Goal: Navigation & Orientation: Find specific page/section

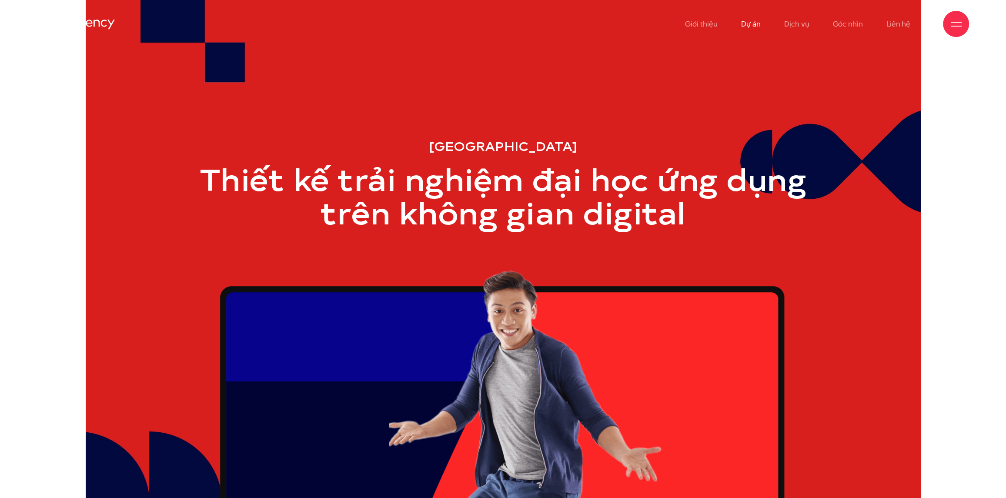
click at [758, 21] on link "Dự án" at bounding box center [751, 24] width 20 height 48
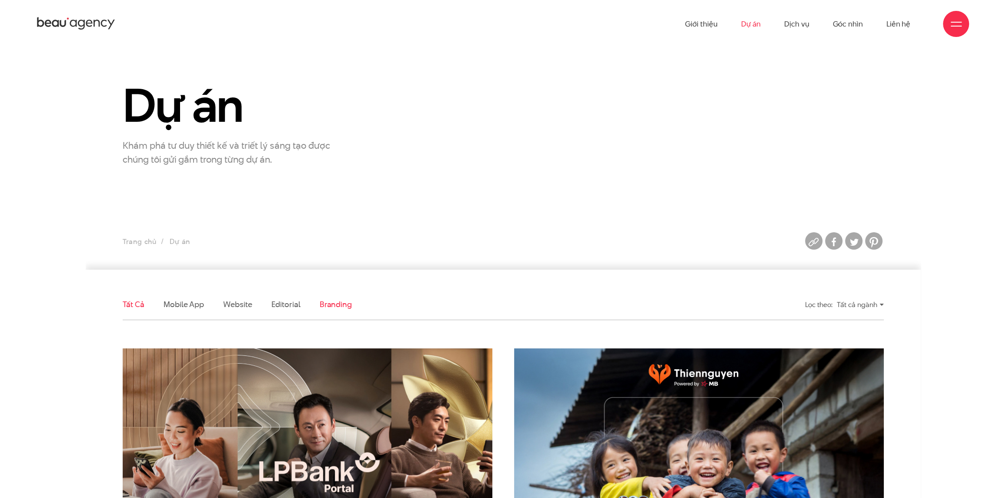
click at [340, 308] on link "Branding" at bounding box center [336, 304] width 32 height 11
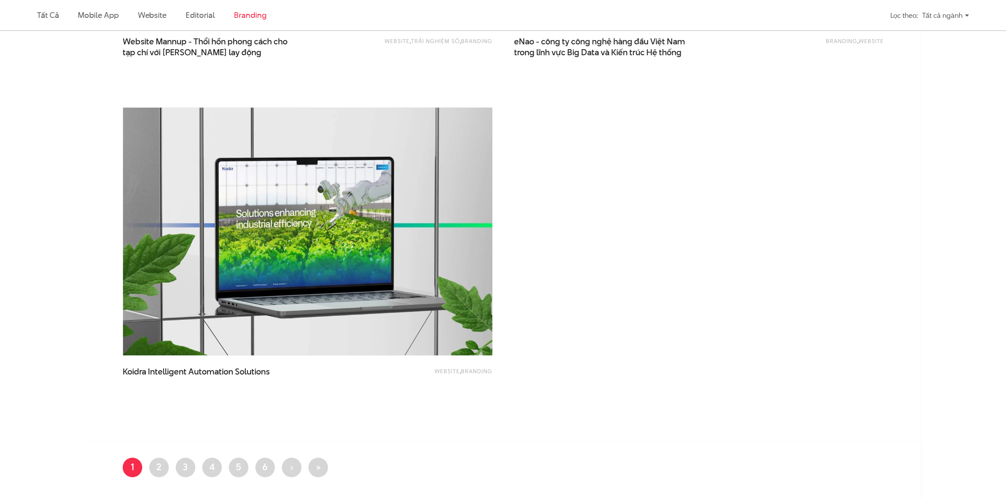
scroll to position [724, 0]
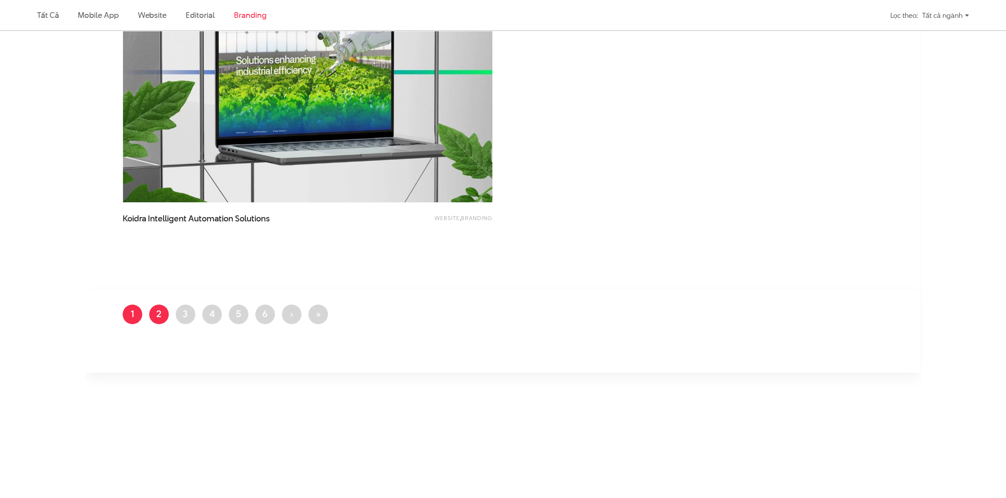
click at [162, 314] on link "Trang 2" at bounding box center [159, 314] width 20 height 20
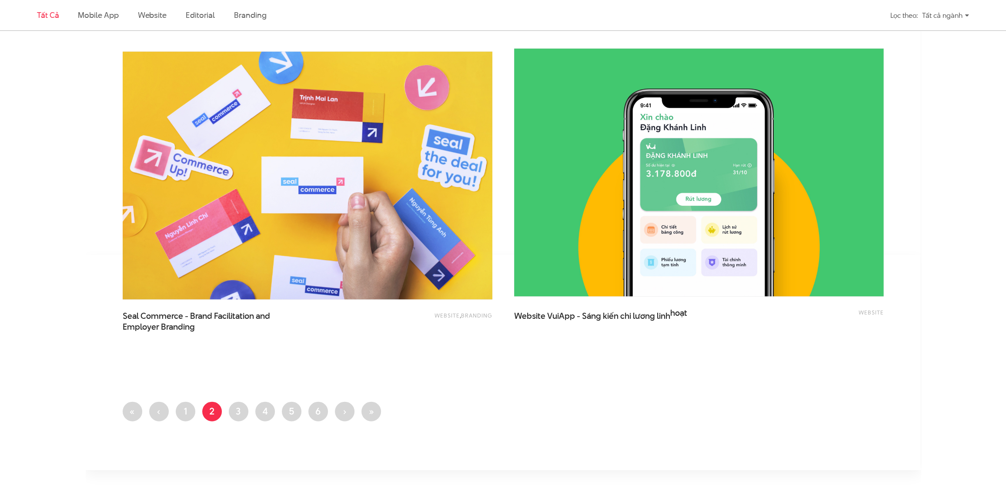
scroll to position [2131, 0]
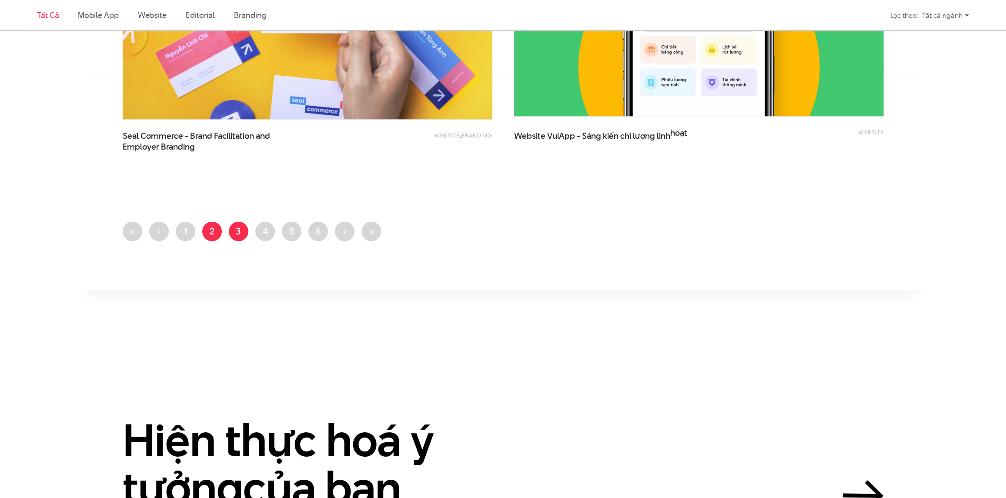
click at [234, 233] on link "Trang 3" at bounding box center [239, 232] width 20 height 20
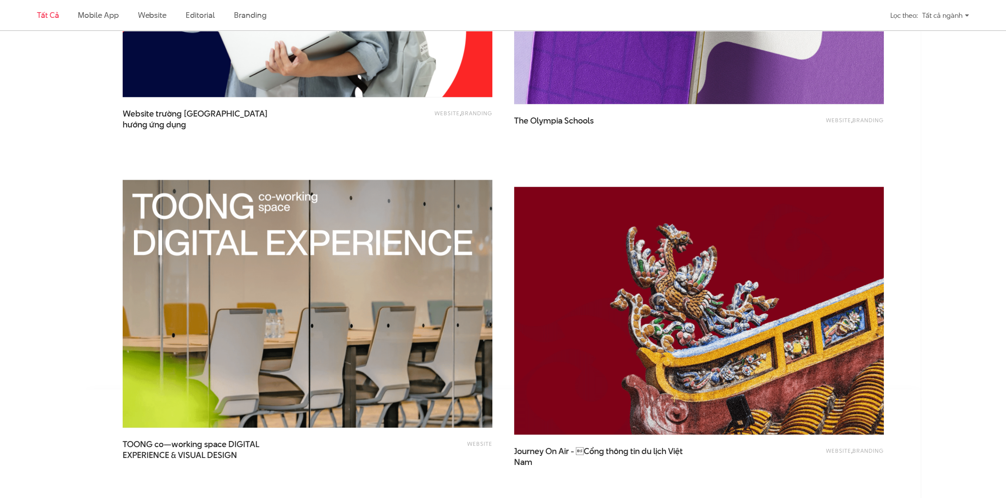
scroll to position [1740, 0]
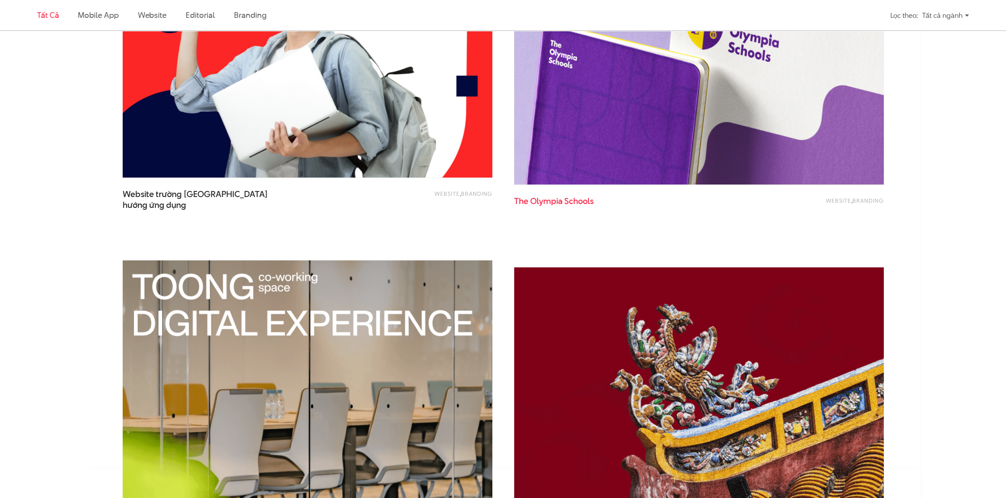
click at [562, 201] on span "The Olympia Schools" at bounding box center [601, 206] width 174 height 22
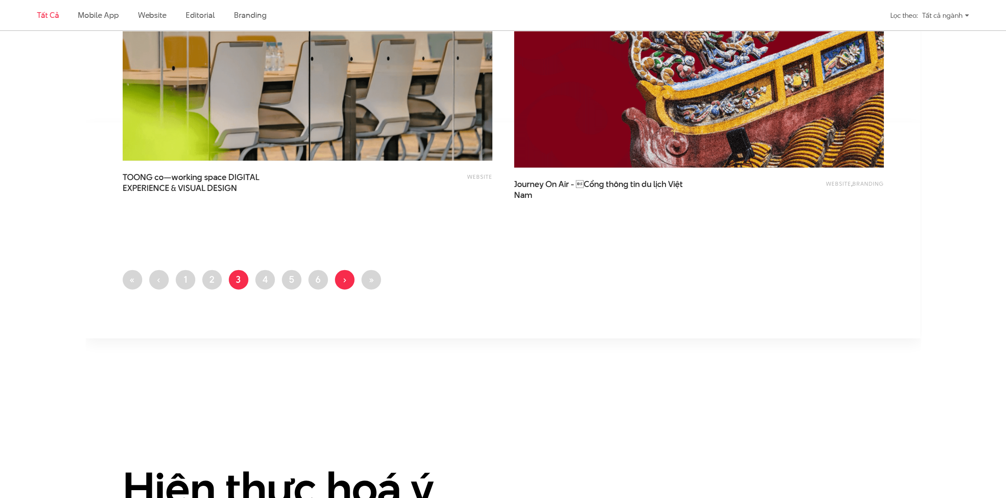
scroll to position [2088, 0]
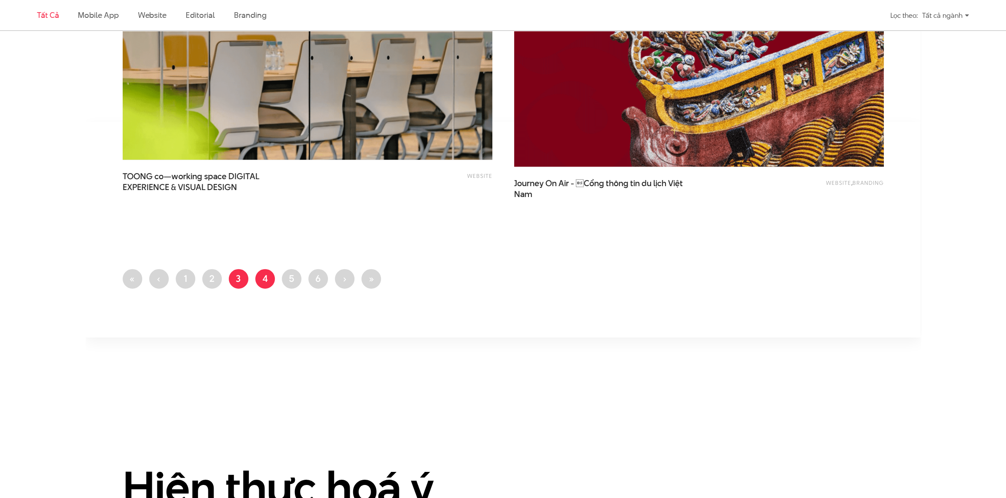
click at [266, 281] on link "Trang 4" at bounding box center [265, 279] width 20 height 20
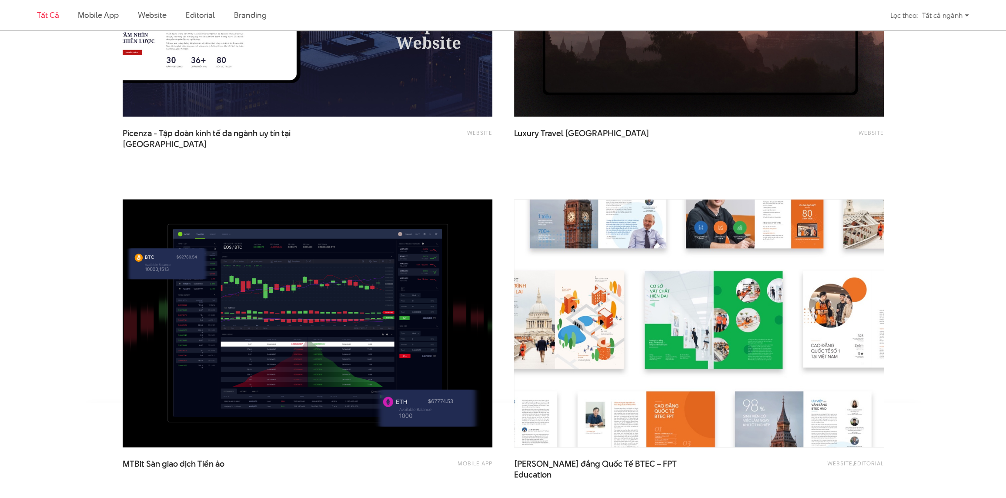
scroll to position [2088, 0]
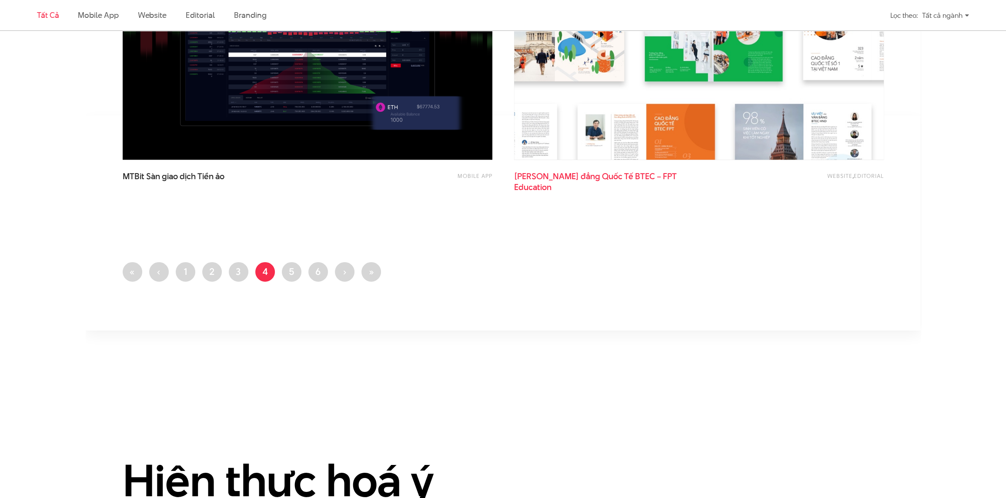
click at [663, 180] on span "FPT" at bounding box center [670, 177] width 14 height 12
click at [293, 276] on link "Trang 5" at bounding box center [292, 272] width 20 height 20
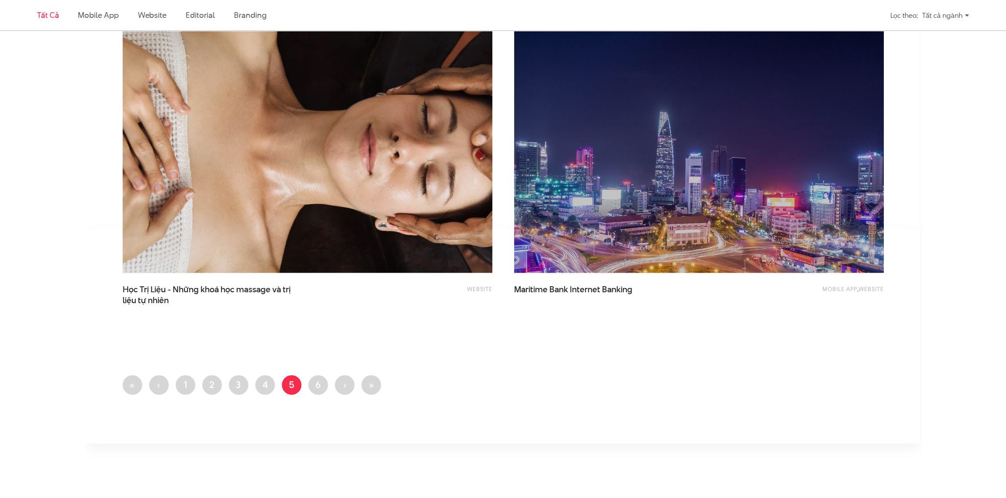
scroll to position [2088, 0]
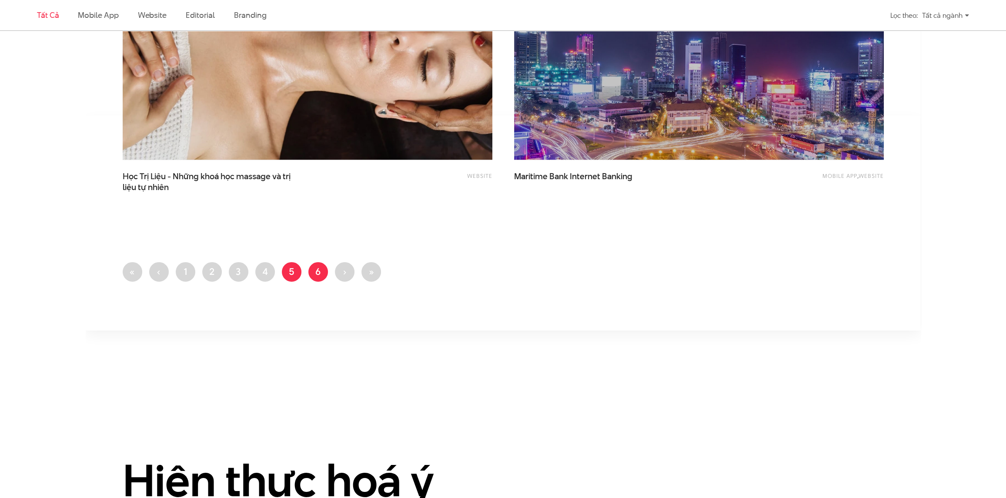
click at [317, 277] on link "Trang 6" at bounding box center [318, 272] width 20 height 20
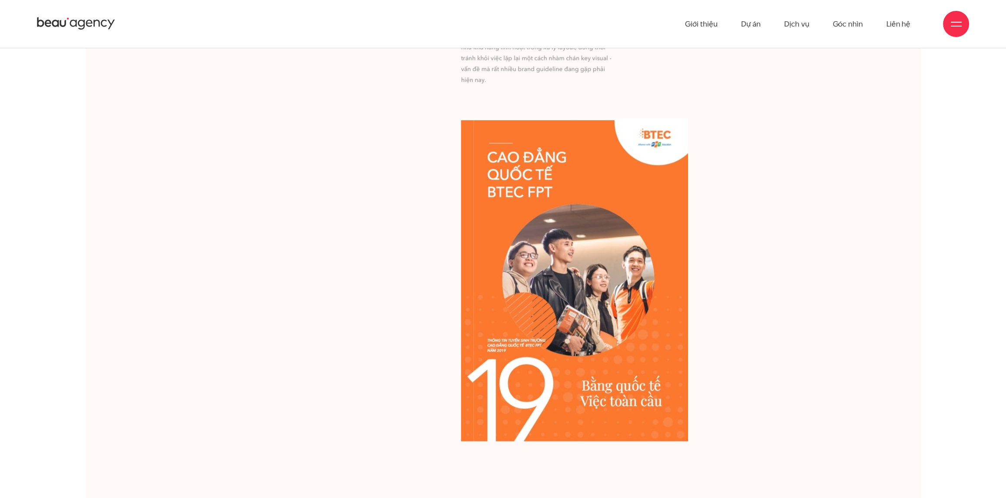
scroll to position [1305, 0]
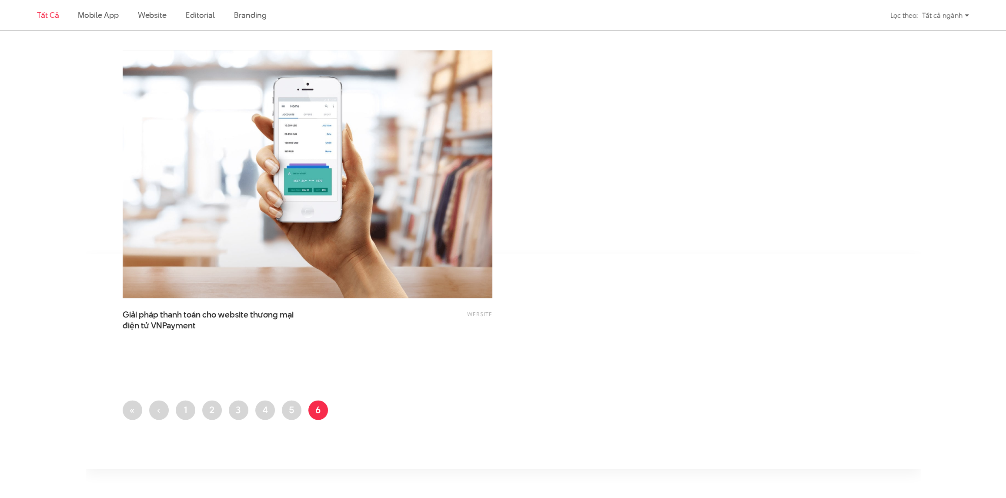
scroll to position [2044, 0]
